Goal: Task Accomplishment & Management: Manage account settings

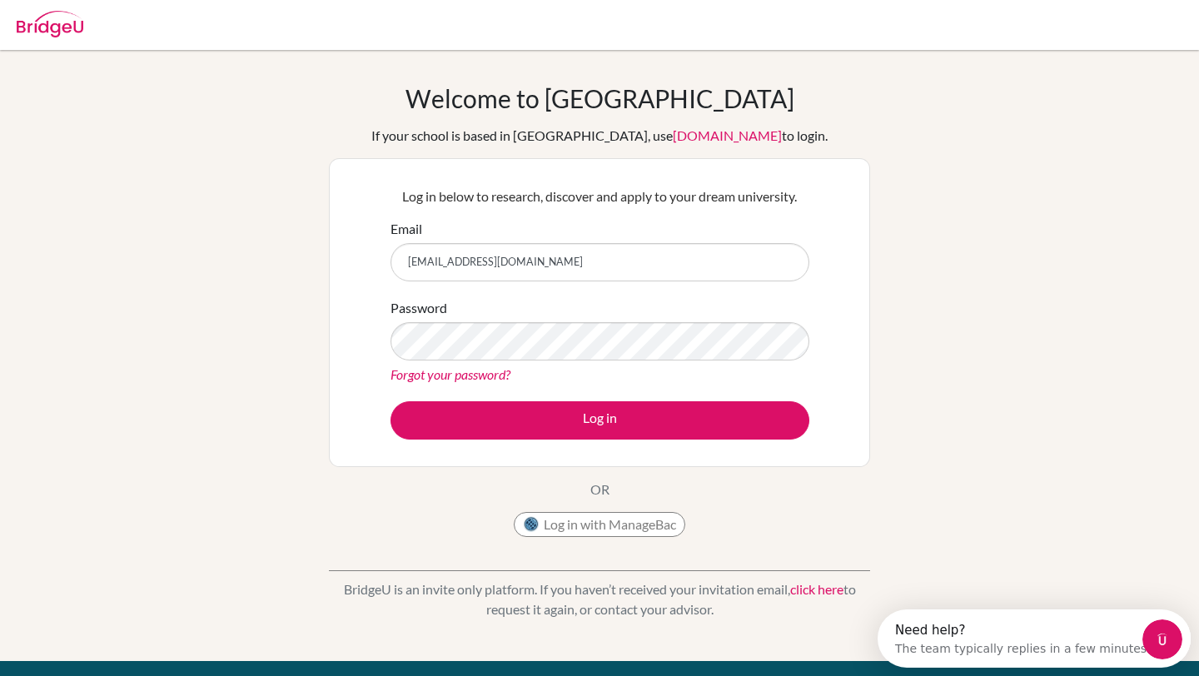
type input "[EMAIL_ADDRESS][DOMAIN_NAME]"
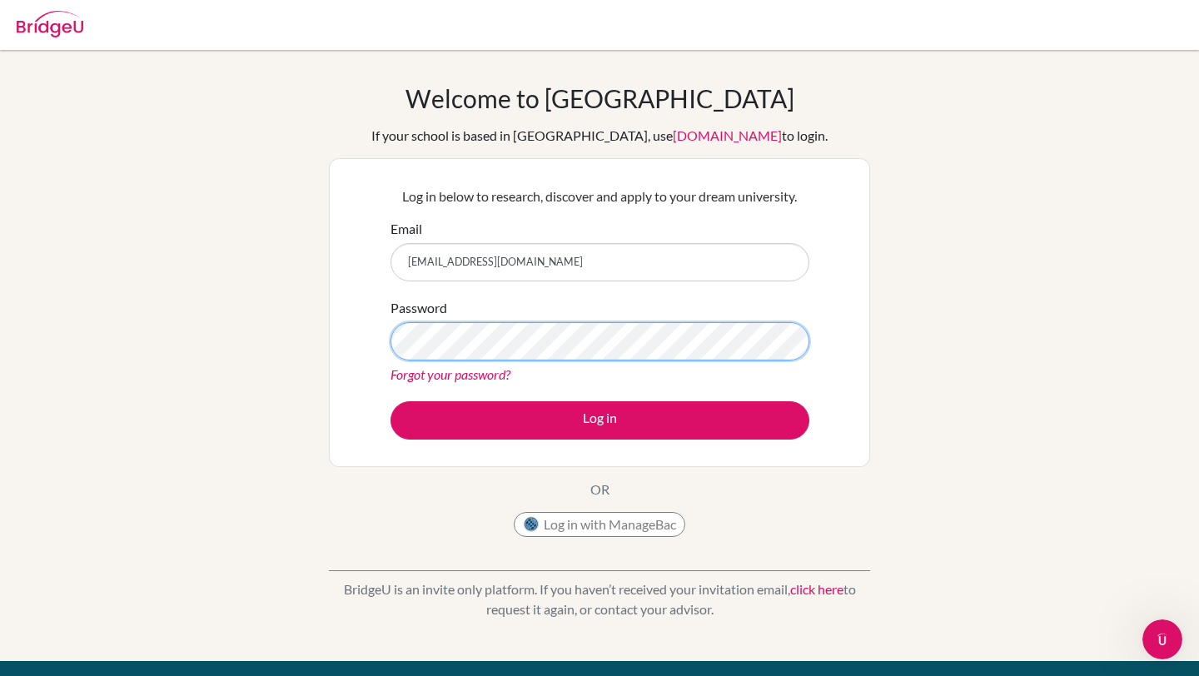
click at [391, 401] on button "Log in" at bounding box center [600, 420] width 419 height 38
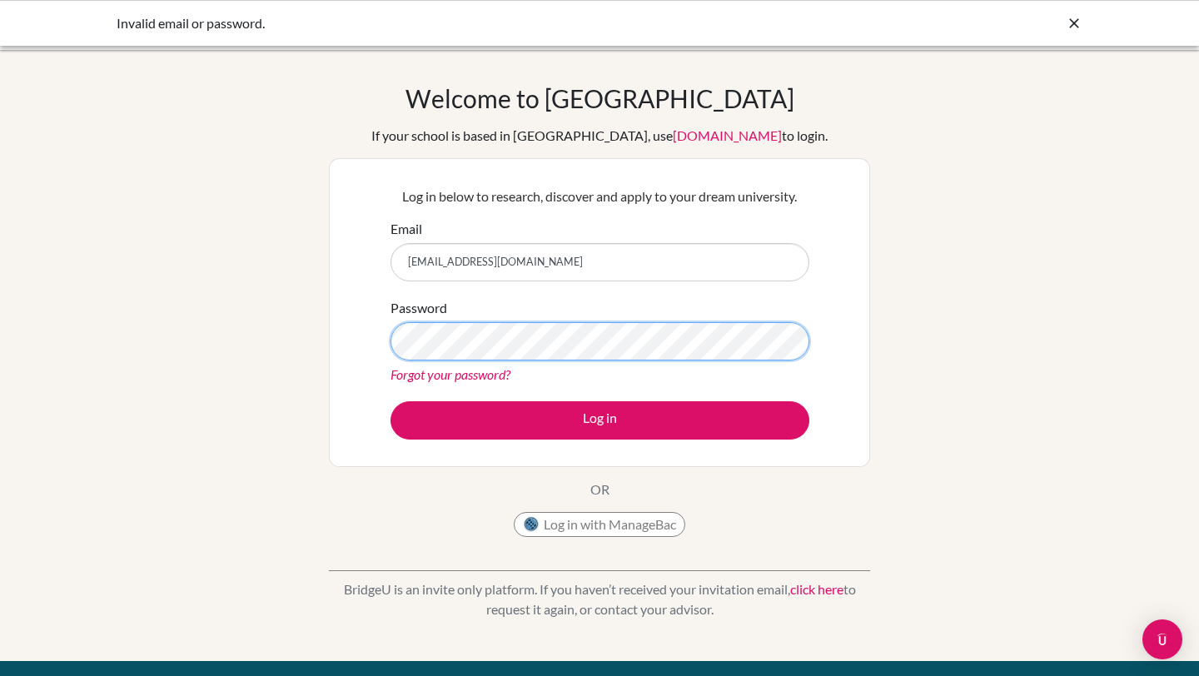
click at [391, 401] on button "Log in" at bounding box center [600, 420] width 419 height 38
click at [480, 376] on link "Forgot your password?" at bounding box center [451, 374] width 120 height 16
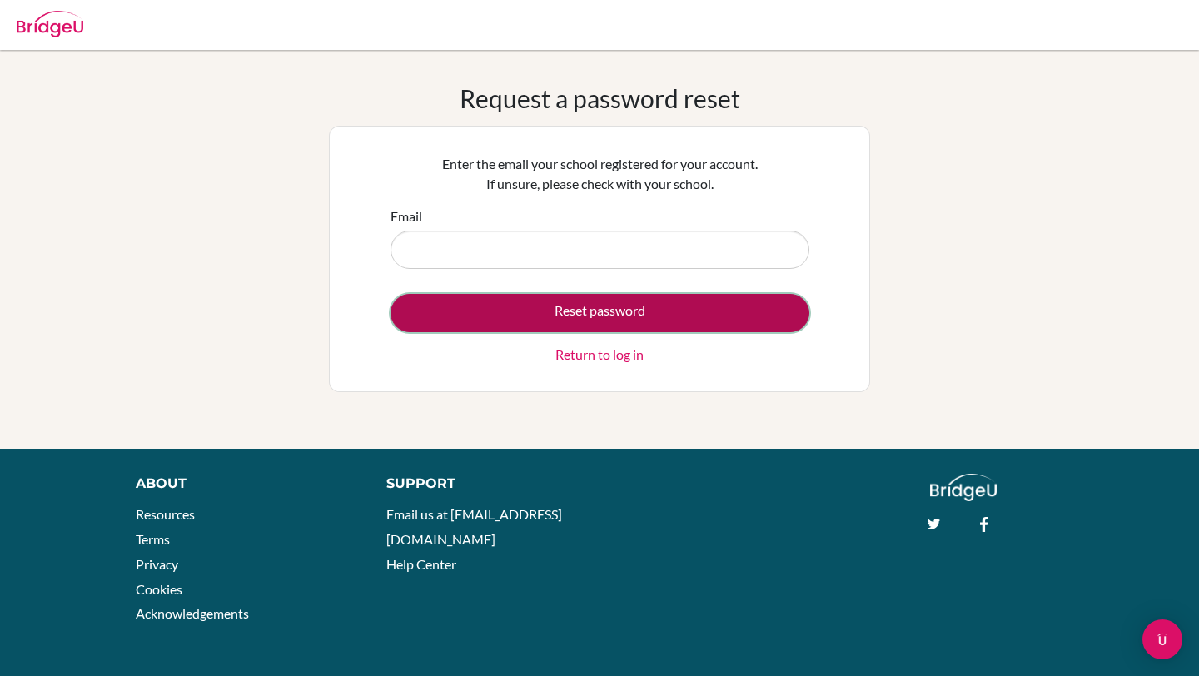
click at [598, 316] on button "Reset password" at bounding box center [600, 313] width 419 height 38
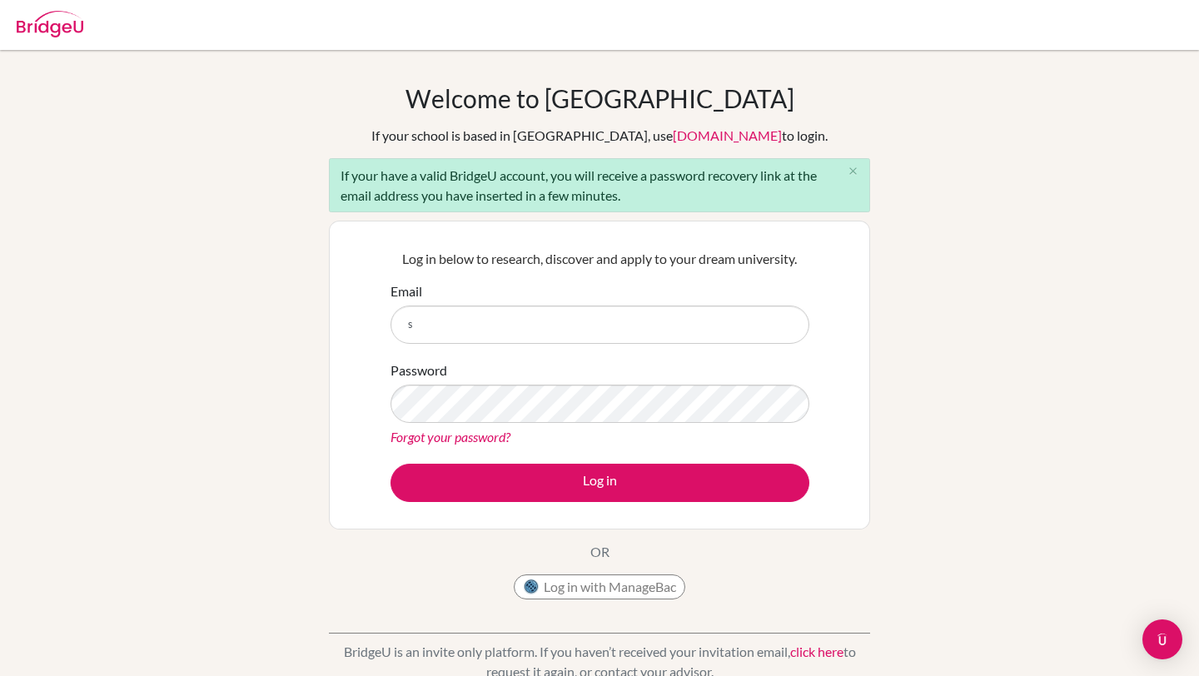
type input "[EMAIL_ADDRESS][DOMAIN_NAME]"
click at [484, 429] on link "Forgot your password?" at bounding box center [451, 437] width 120 height 16
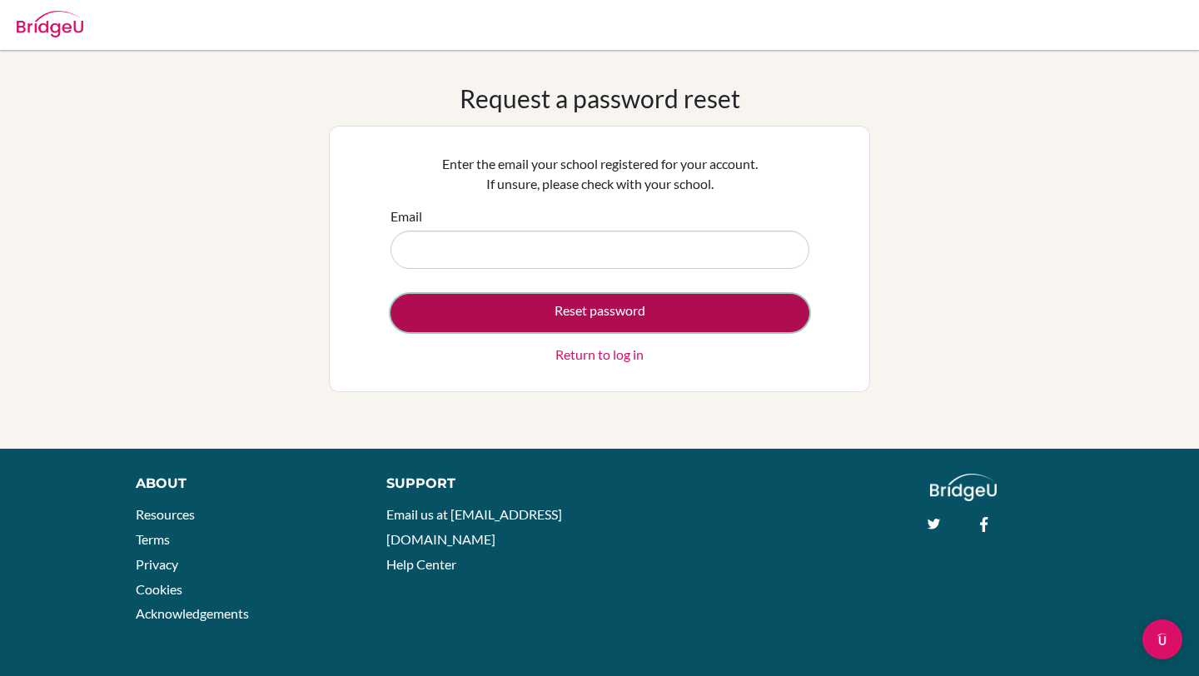
click at [633, 312] on button "Reset password" at bounding box center [600, 313] width 419 height 38
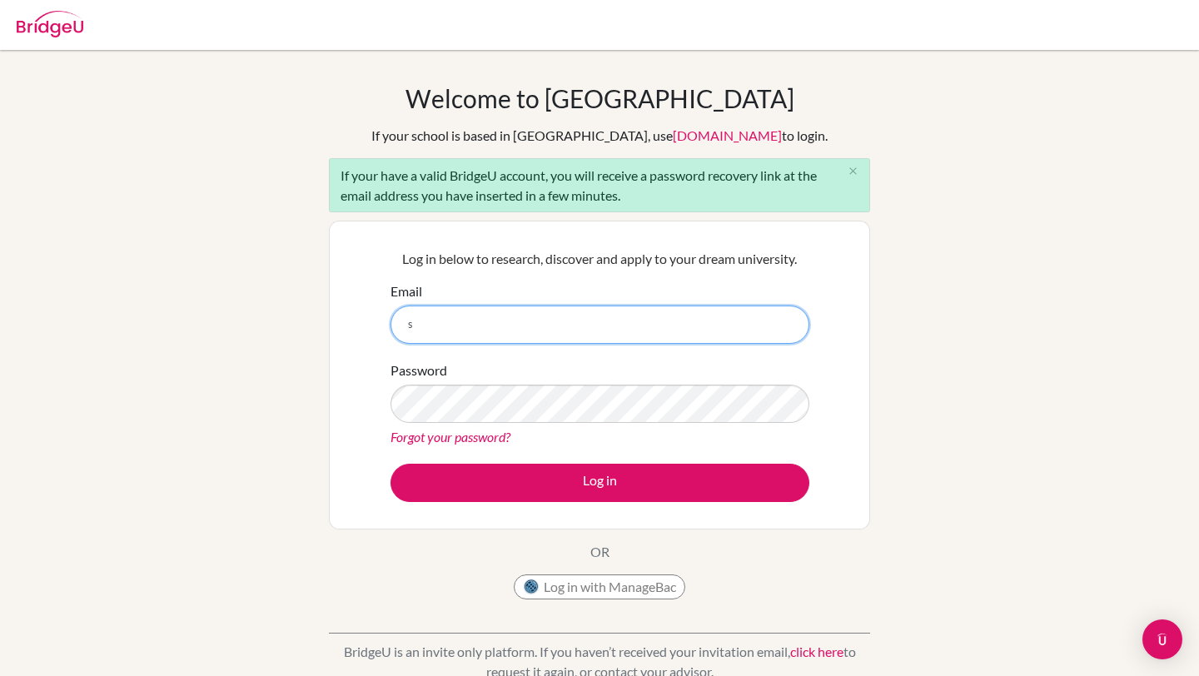
type input "[EMAIL_ADDRESS][DOMAIN_NAME]"
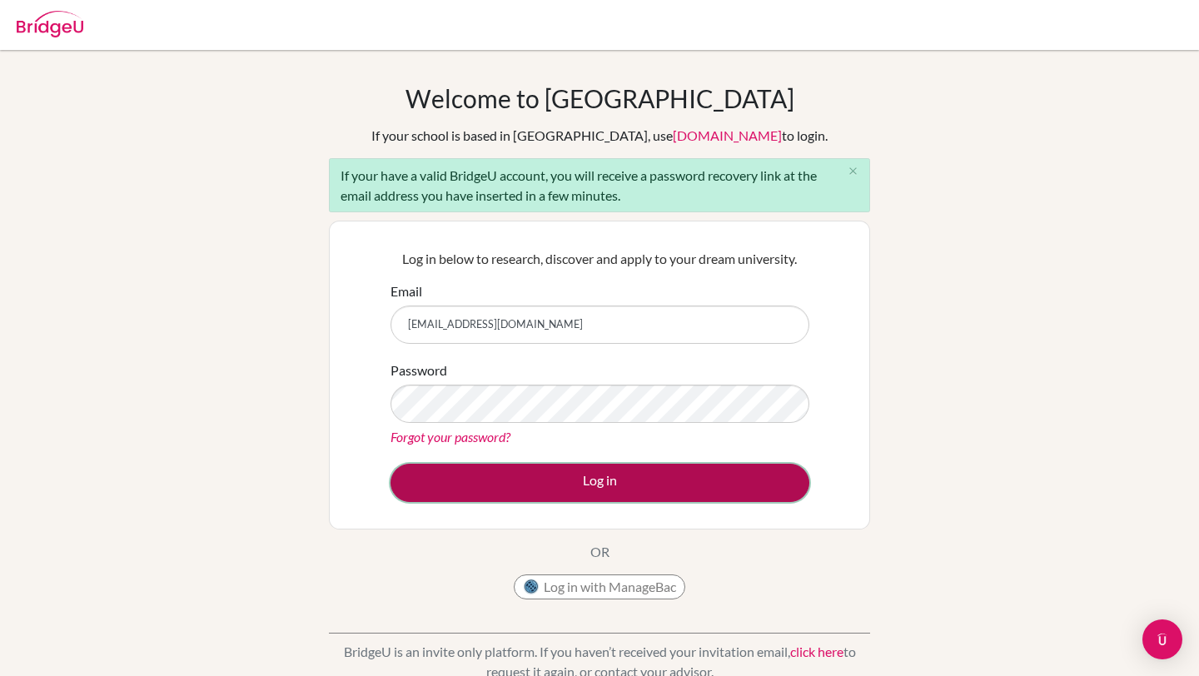
click at [546, 489] on button "Log in" at bounding box center [600, 483] width 419 height 38
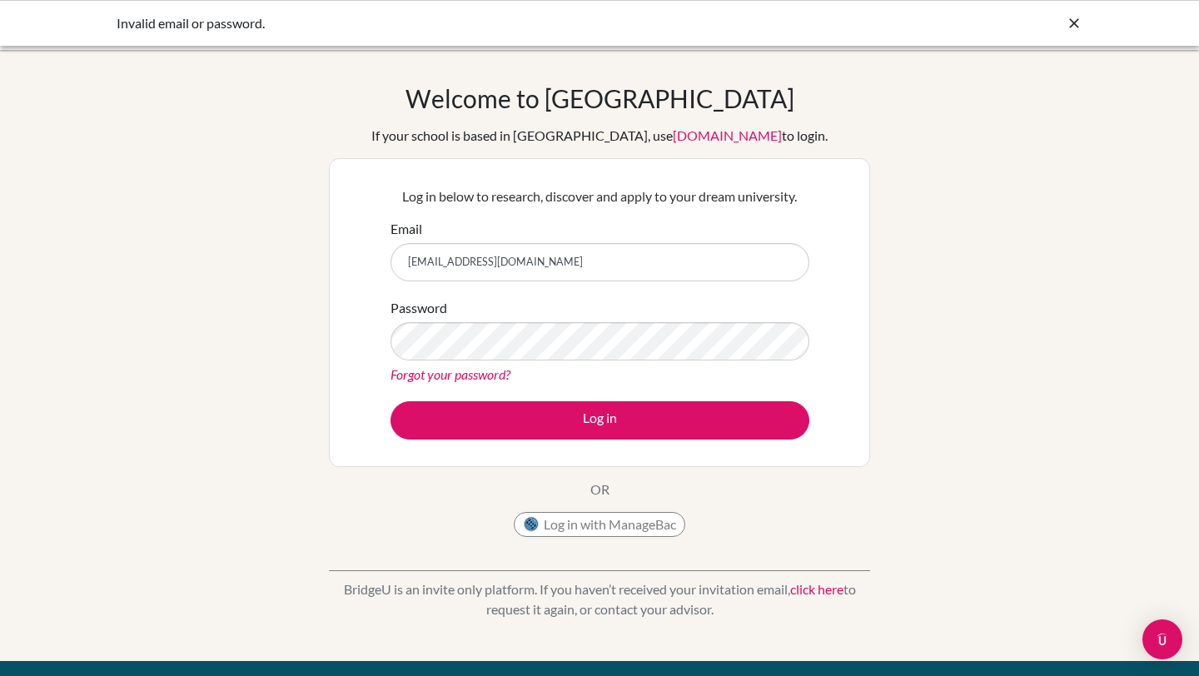
drag, startPoint x: 550, startPoint y: 262, endPoint x: 286, endPoint y: 259, distance: 264.0
click at [286, 259] on div "Welcome to BridgeU If your school is based in China, use app.bridge-u.com.cn to…" at bounding box center [599, 355] width 1199 height 545
type input "sophia.svartz@asa.edu.py"
click at [391, 401] on button "Log in" at bounding box center [600, 420] width 419 height 38
